Goal: Task Accomplishment & Management: Use online tool/utility

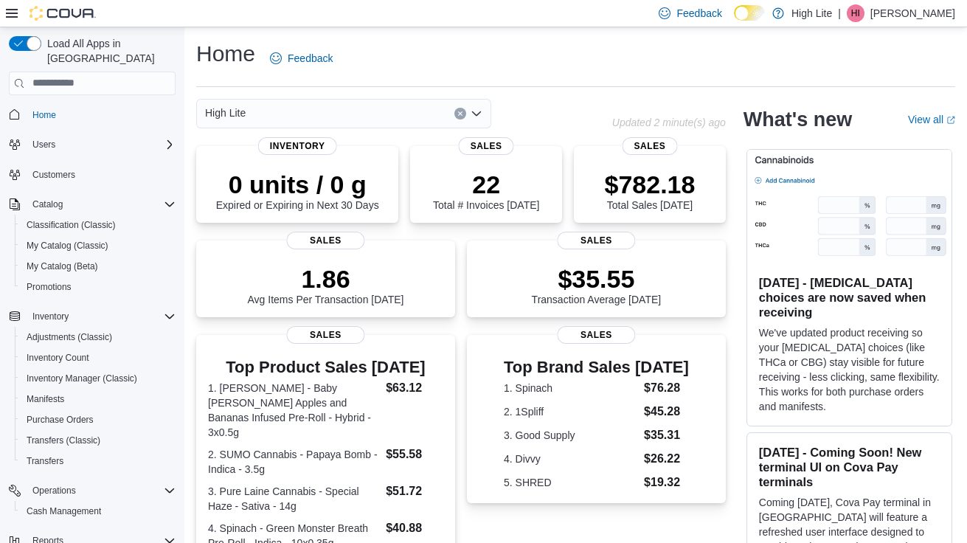
click at [406, 97] on div "Home Feedback High Lite Updated 2 minute(s) ago 0 units / 0 g Expired or Expiri…" at bounding box center [575, 476] width 782 height 899
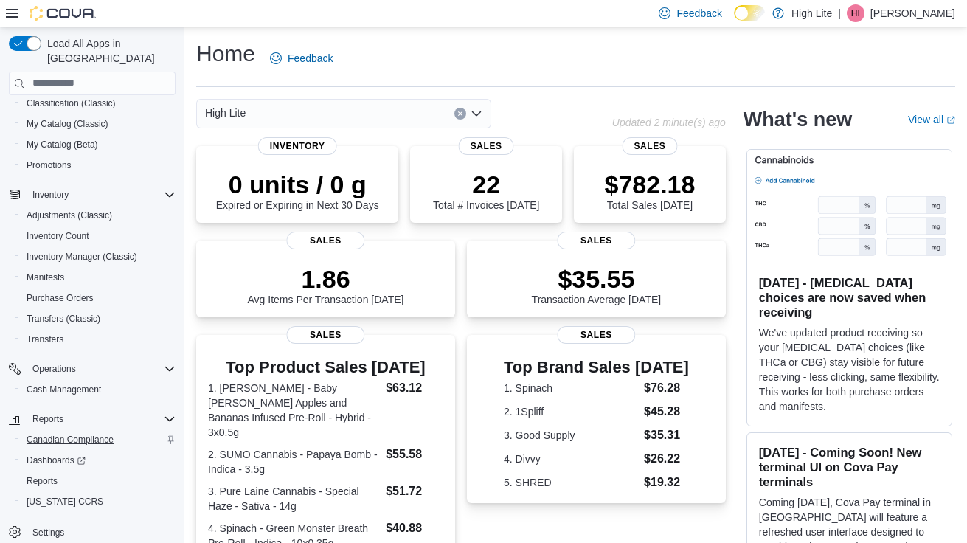
scroll to position [122, 0]
click at [52, 475] on span "Reports" at bounding box center [42, 481] width 31 height 12
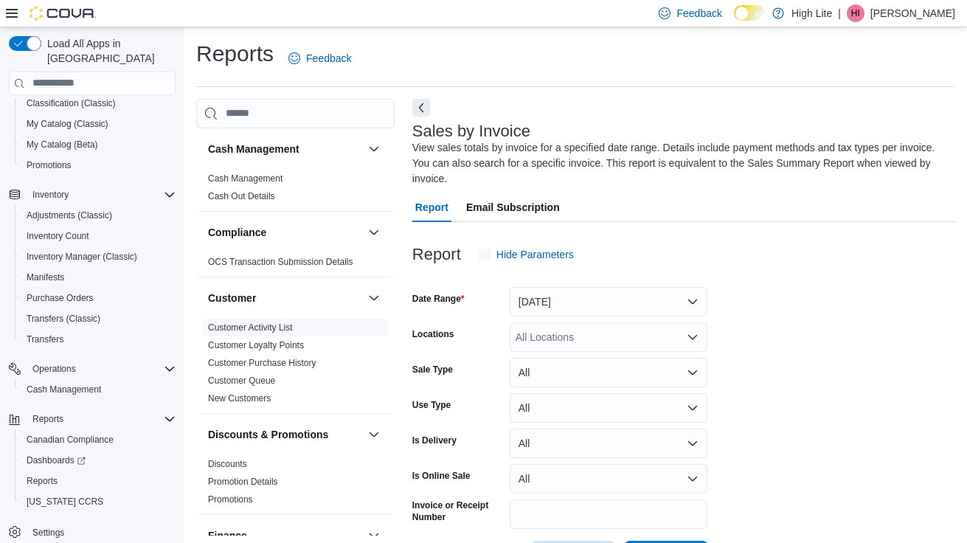
scroll to position [56, 0]
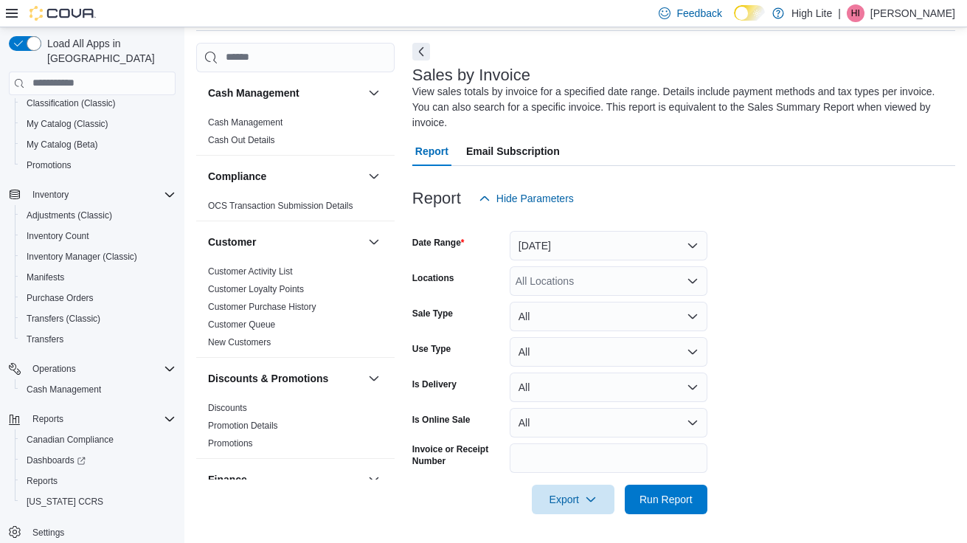
click at [572, 242] on button "[DATE]" at bounding box center [608, 245] width 198 height 29
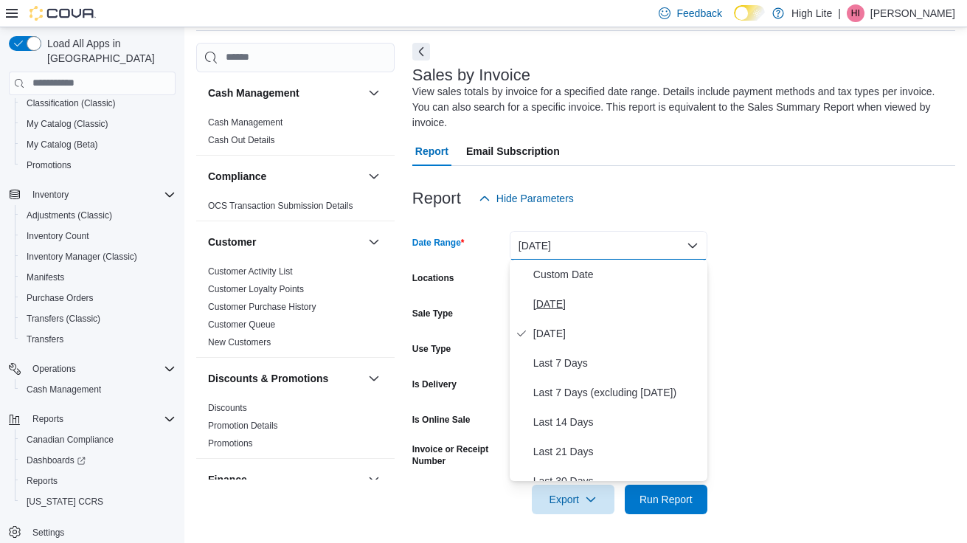
click at [560, 301] on span "[DATE]" at bounding box center [617, 304] width 168 height 18
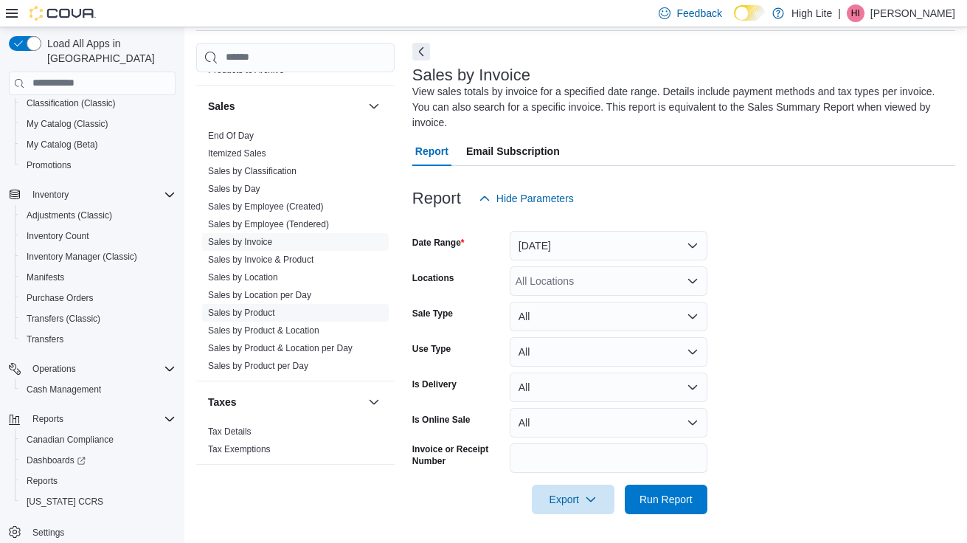
scroll to position [1015, 0]
click at [311, 292] on link "Sales by Location per Day" at bounding box center [259, 295] width 103 height 10
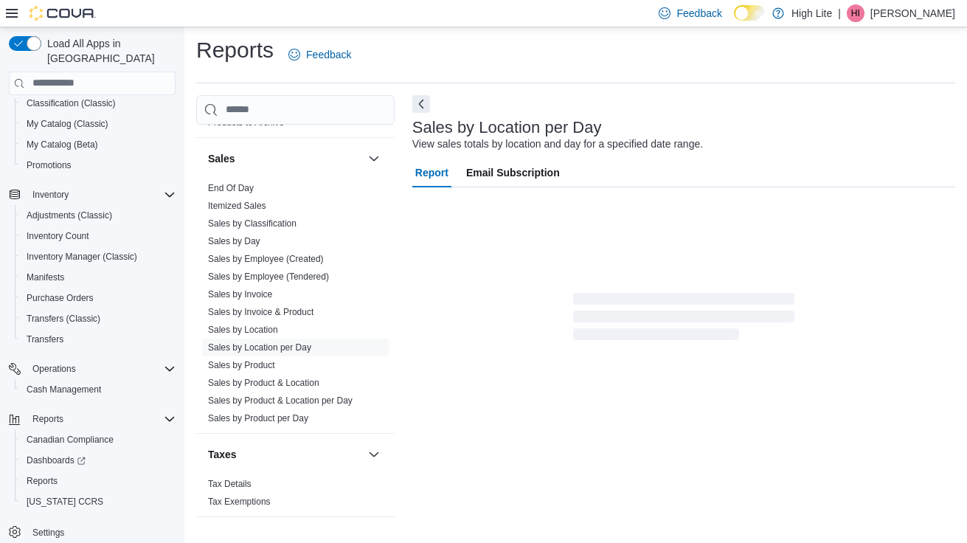
scroll to position [25, 0]
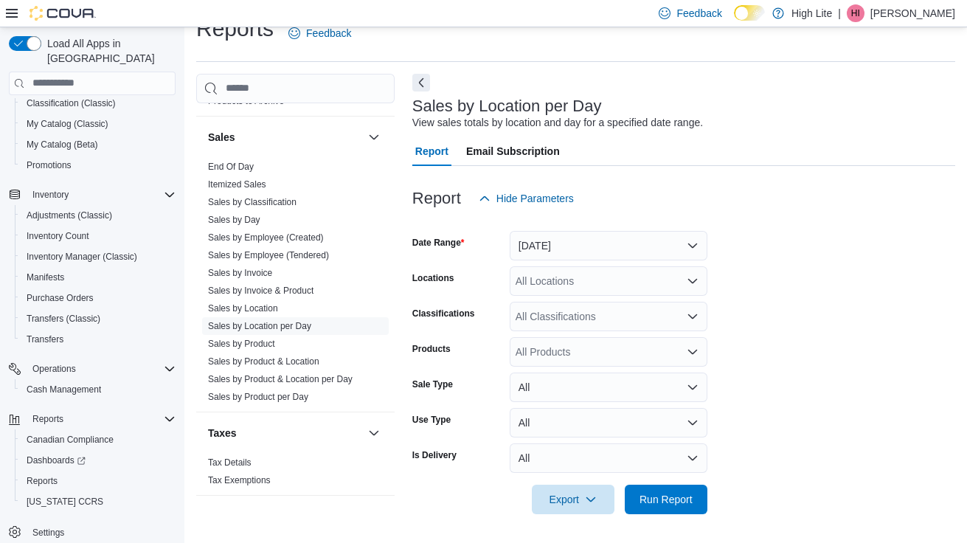
click at [617, 248] on button "[DATE]" at bounding box center [608, 245] width 198 height 29
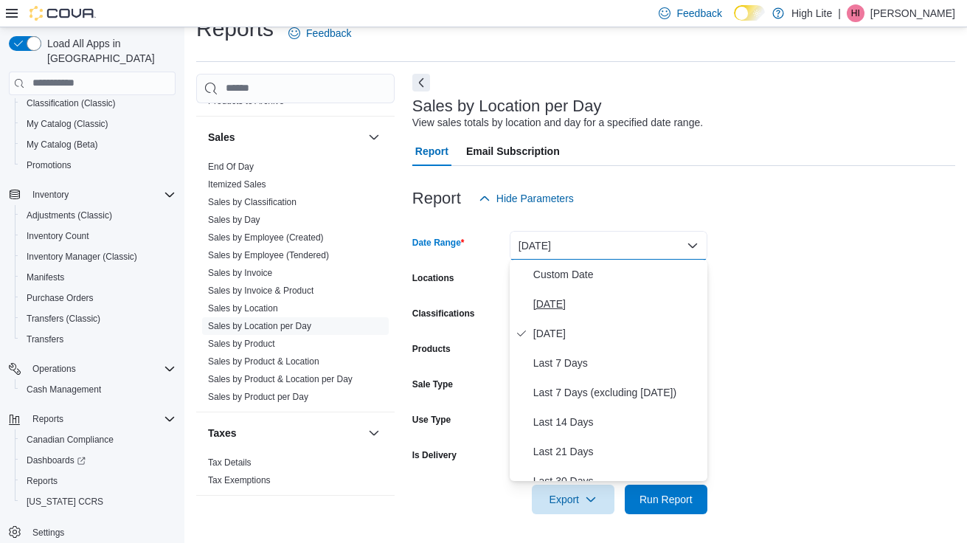
click at [582, 307] on span "[DATE]" at bounding box center [617, 304] width 168 height 18
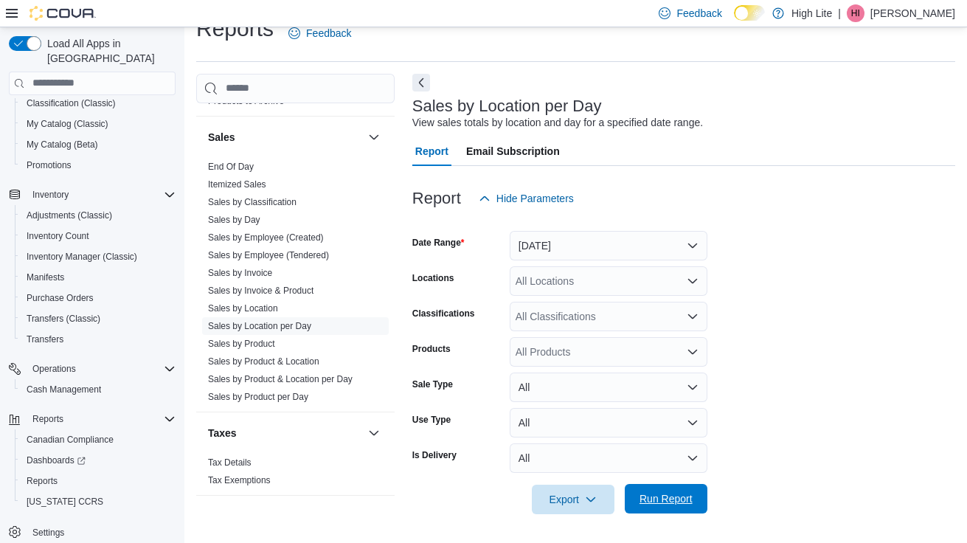
click at [669, 509] on span "Run Report" at bounding box center [665, 498] width 65 height 29
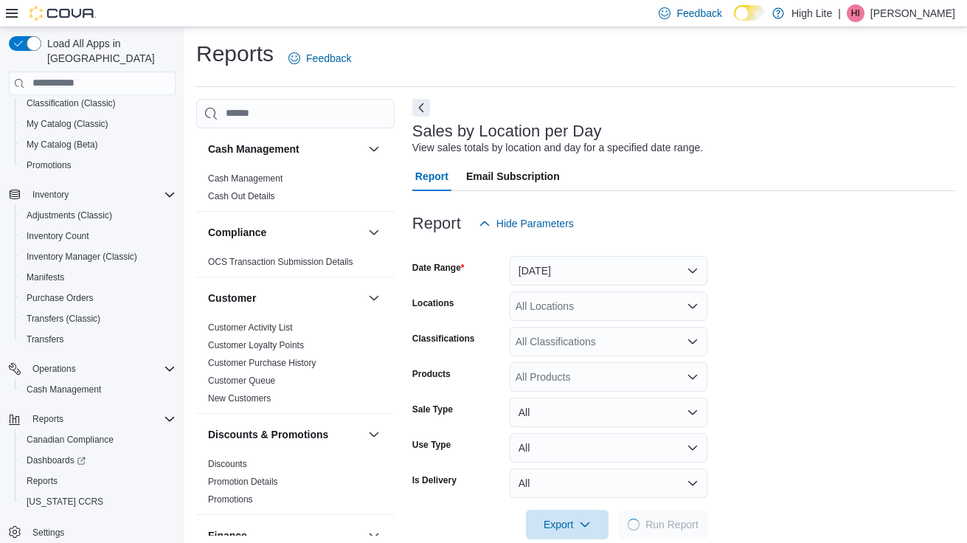
scroll to position [33, 0]
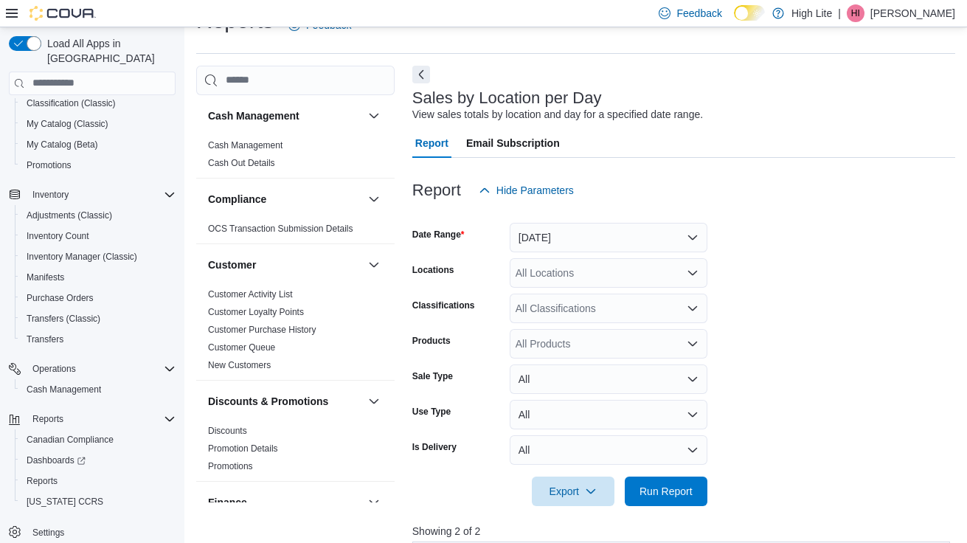
click at [793, 350] on form "Date Range [DATE] Locations All Locations Classifications All Classifications P…" at bounding box center [683, 355] width 543 height 301
